Goal: Task Accomplishment & Management: Manage account settings

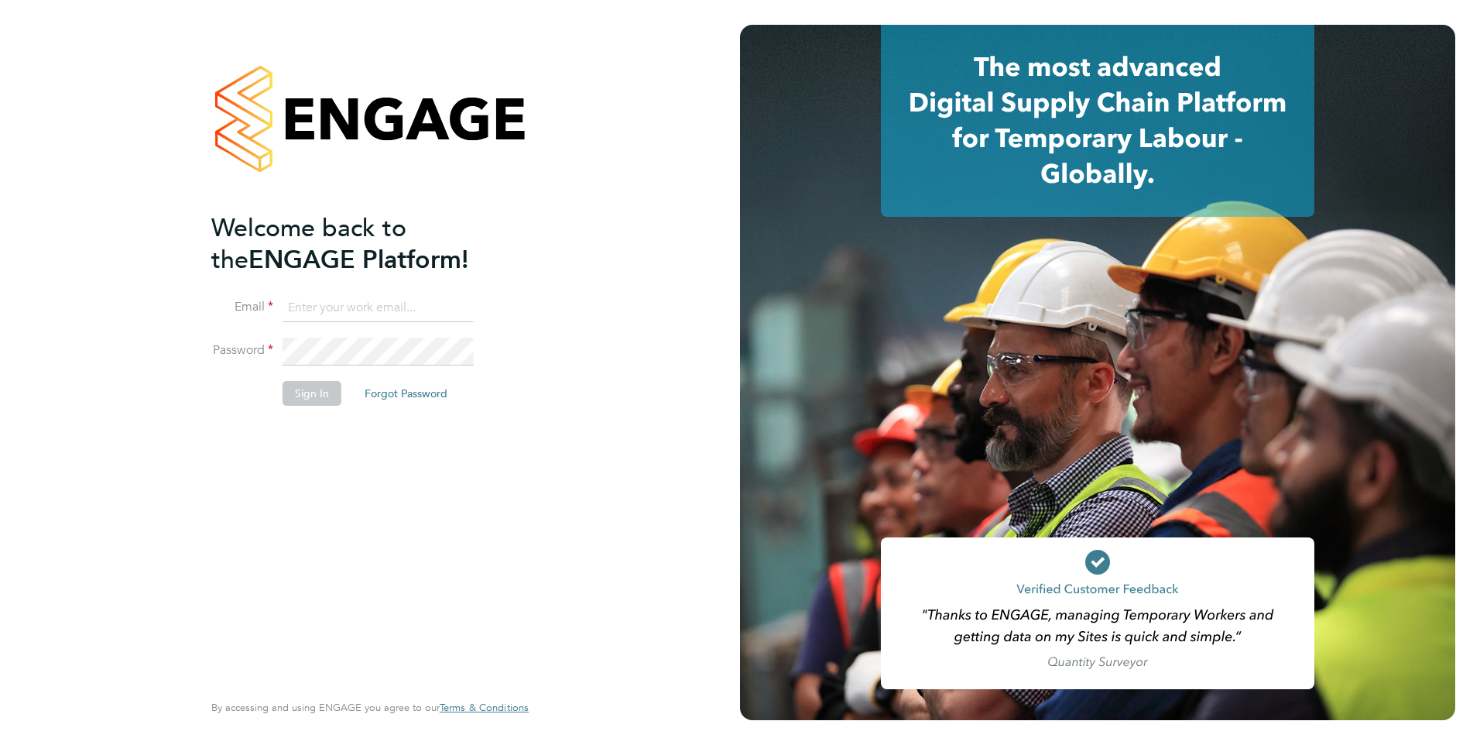
type input "stephen.brayshaw@ncclondon.ac.uk"
click at [306, 396] on button "Sign In" at bounding box center [312, 393] width 59 height 25
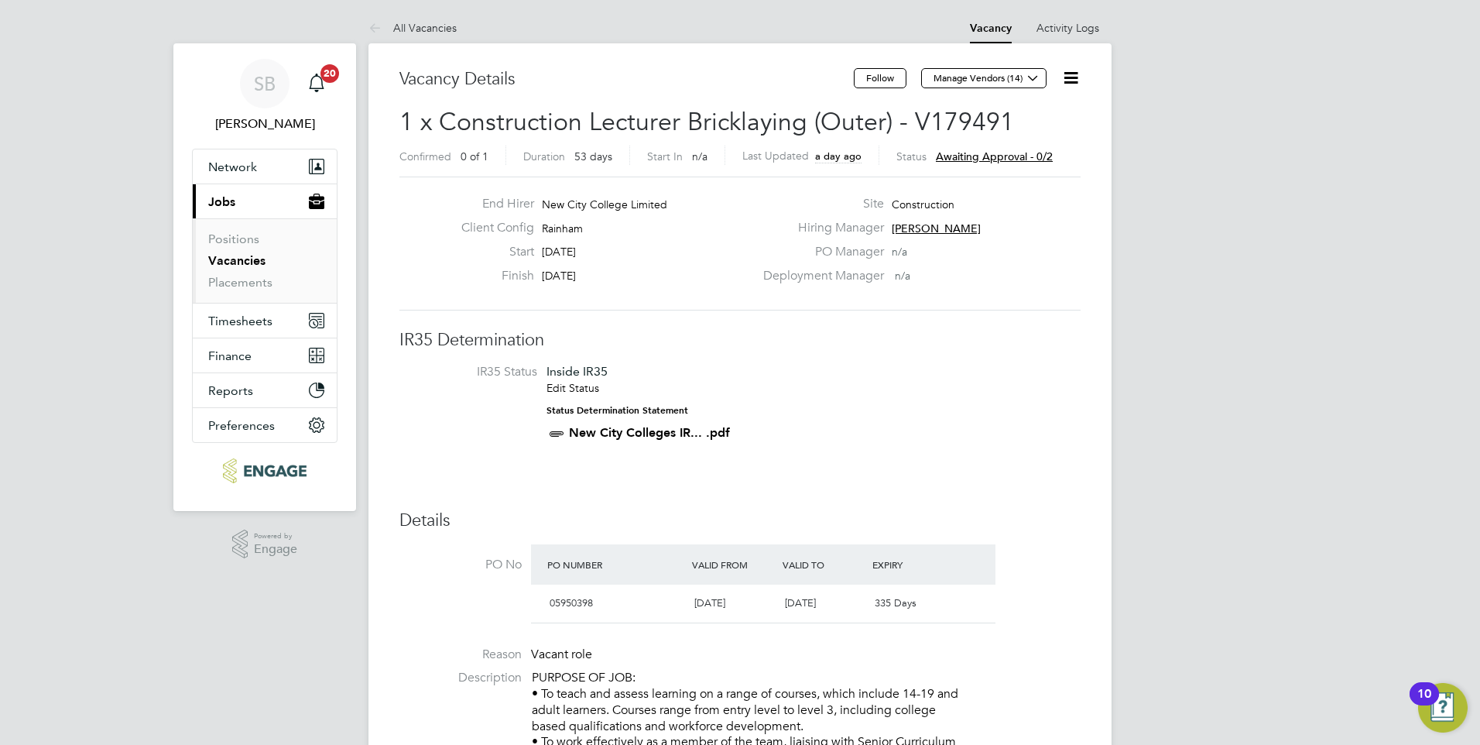
click at [940, 156] on span "Awaiting approval - 0/2" at bounding box center [994, 156] width 117 height 14
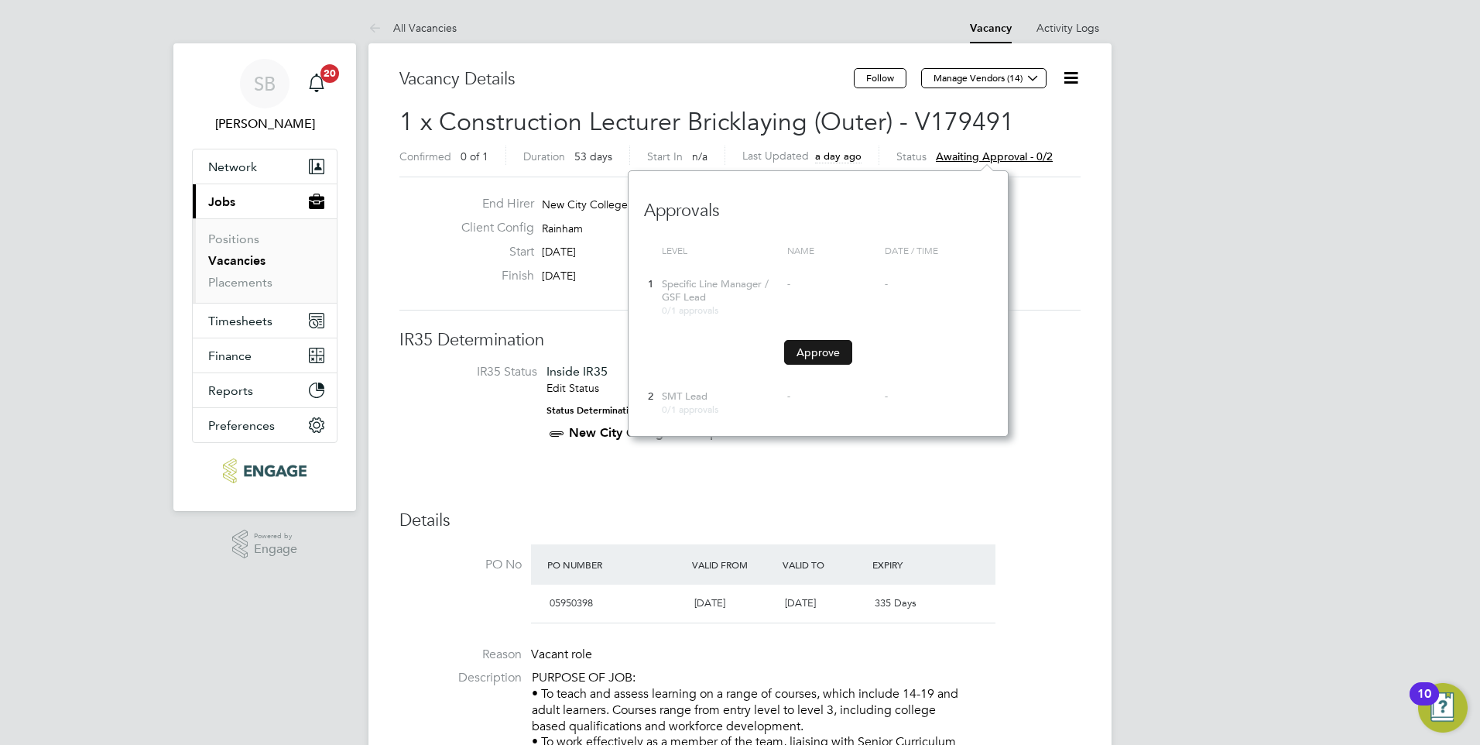
click at [805, 355] on button "Approve" at bounding box center [818, 352] width 68 height 25
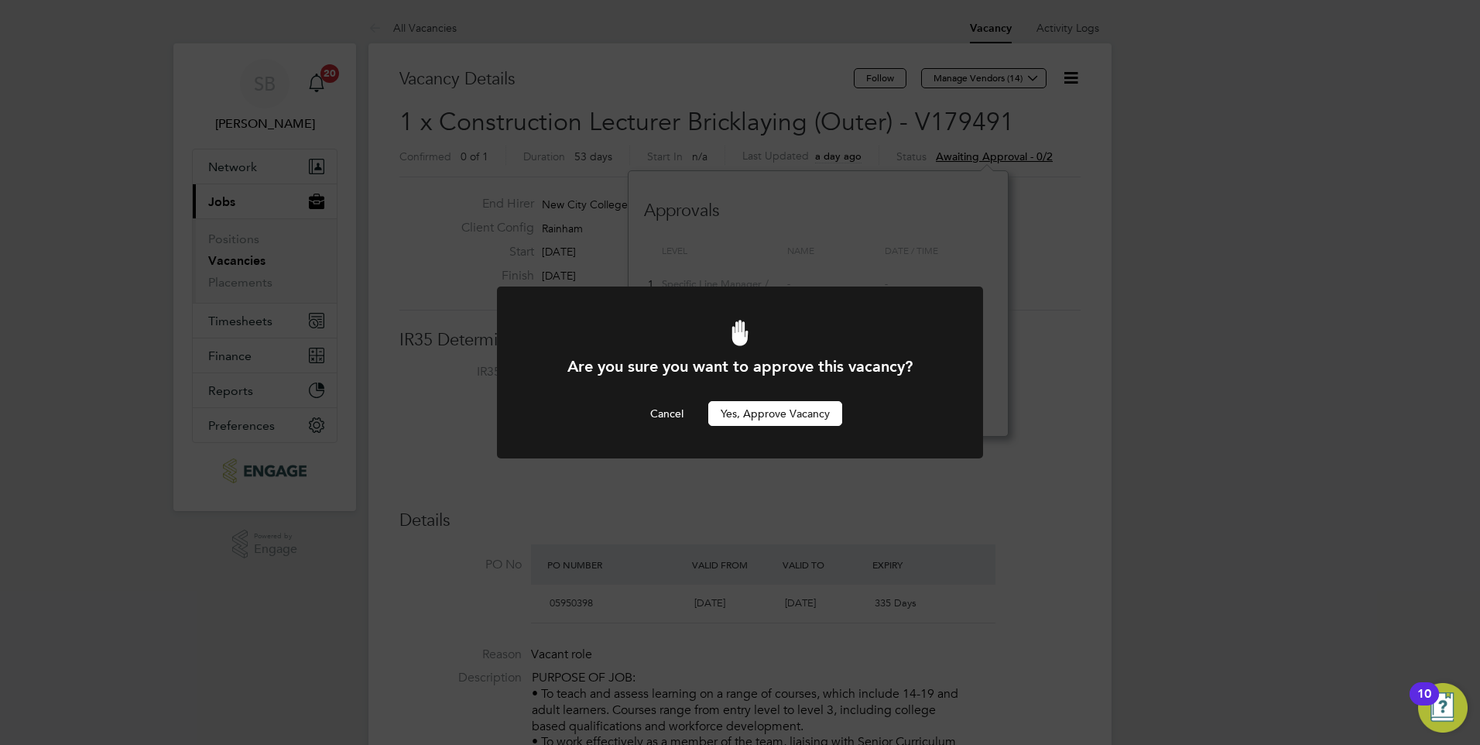
click at [781, 407] on button "Yes, Approve Vacancy" at bounding box center [775, 413] width 134 height 25
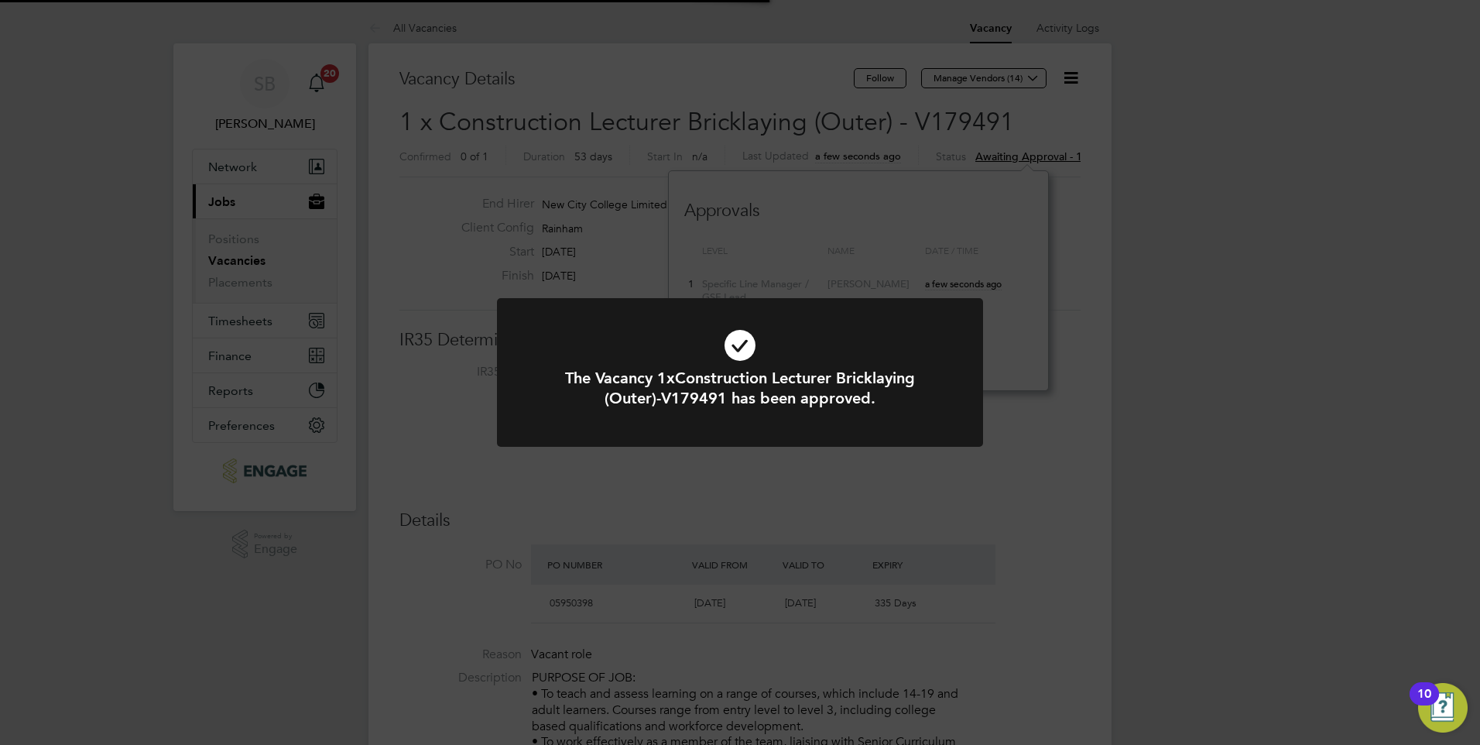
scroll to position [46, 108]
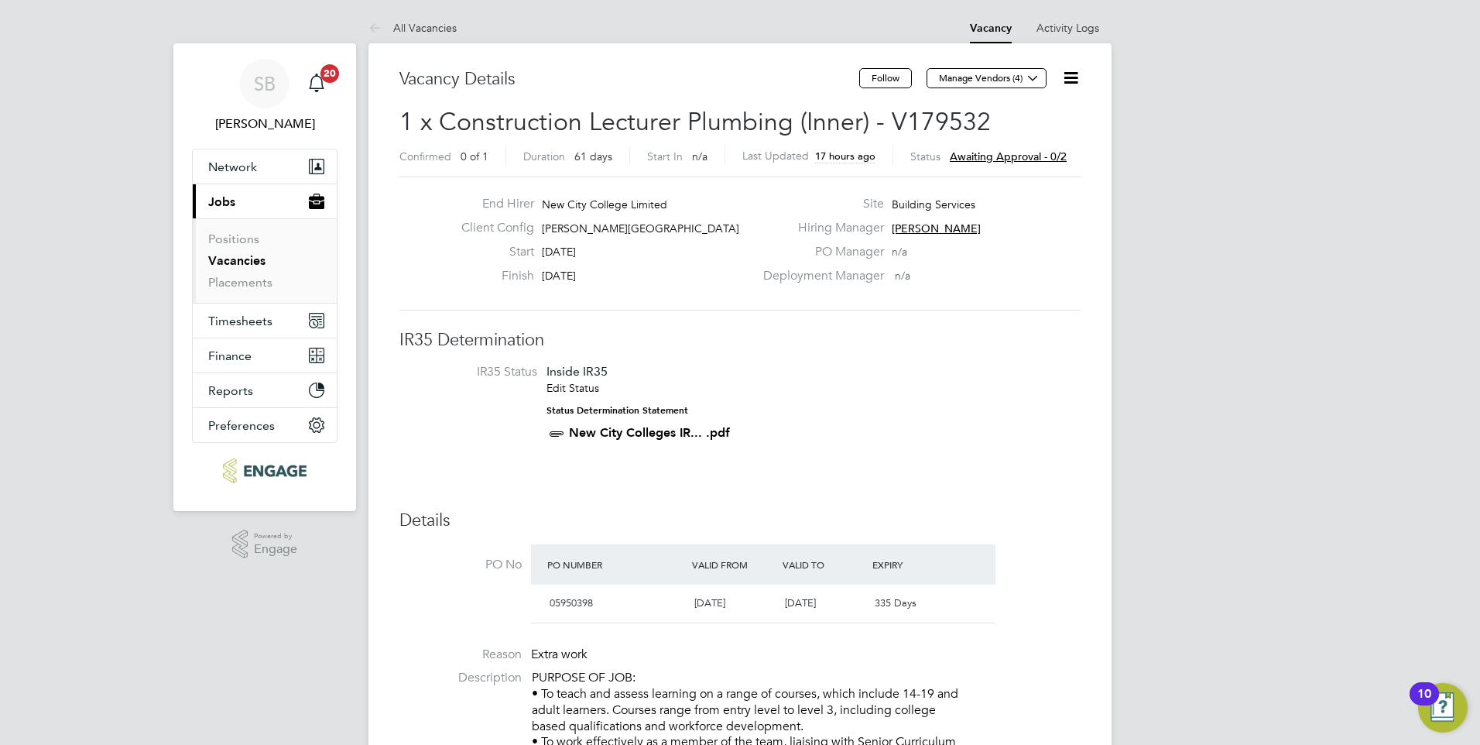
click at [985, 153] on span "Awaiting approval - 0/2" at bounding box center [1008, 156] width 117 height 14
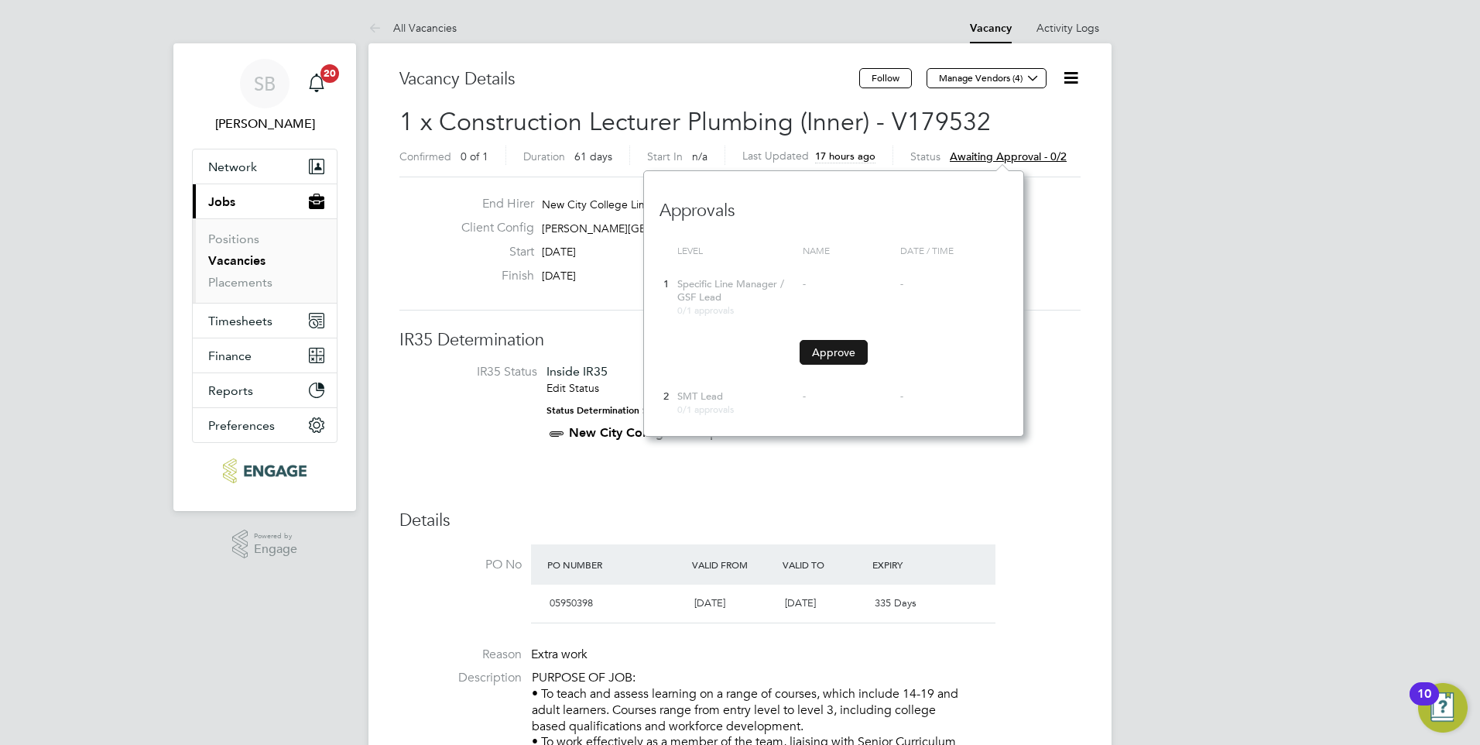
click at [816, 349] on button "Approve" at bounding box center [834, 352] width 68 height 25
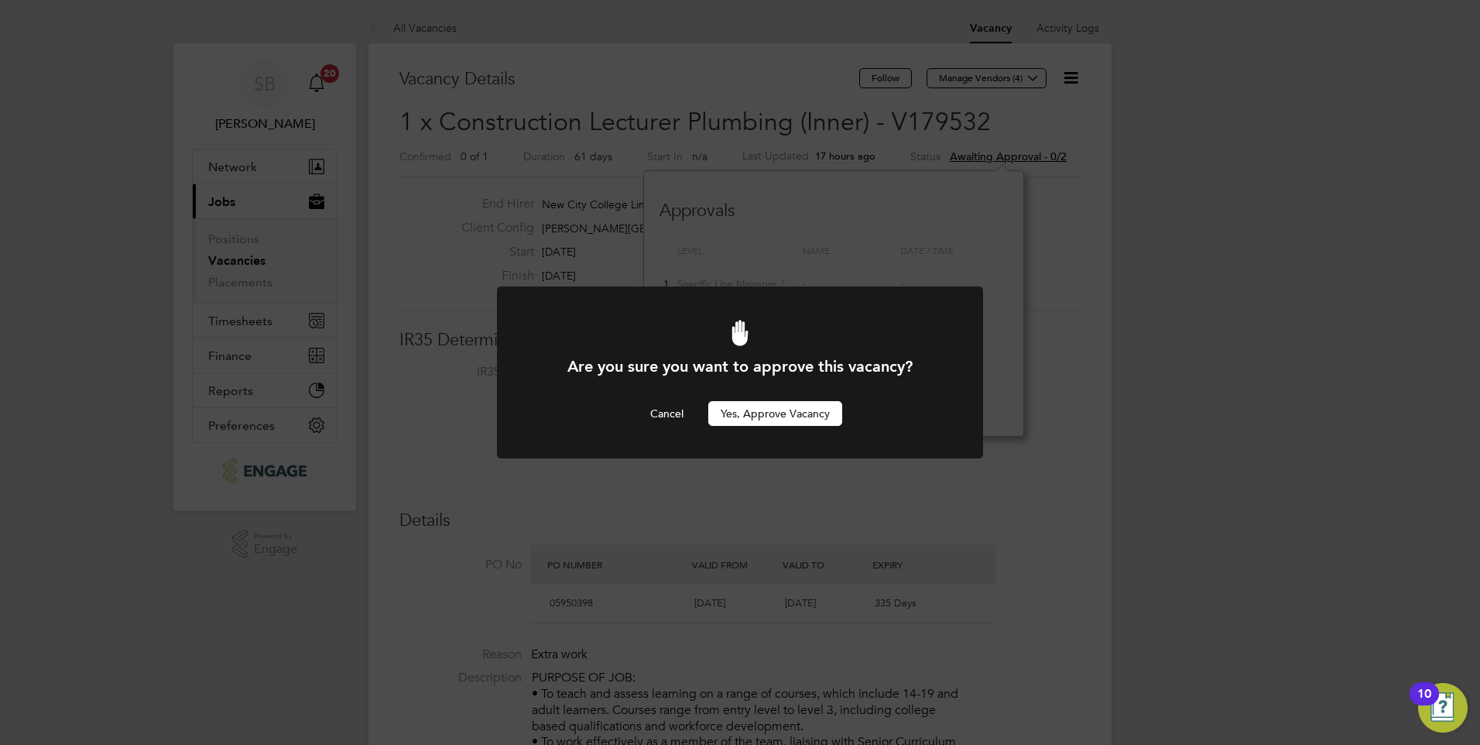
click at [742, 419] on button "Yes, Approve Vacancy" at bounding box center [775, 413] width 134 height 25
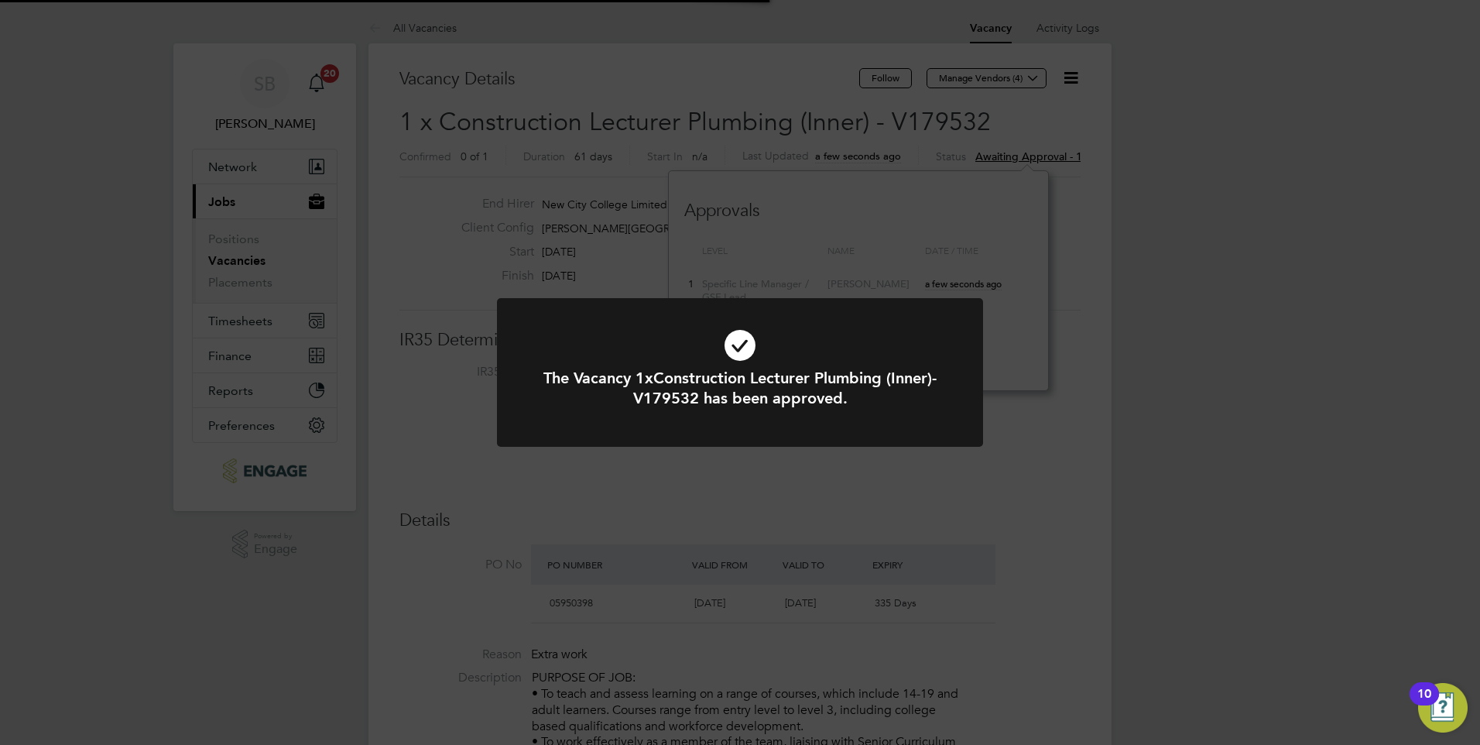
scroll to position [46, 108]
